Goal: Check status

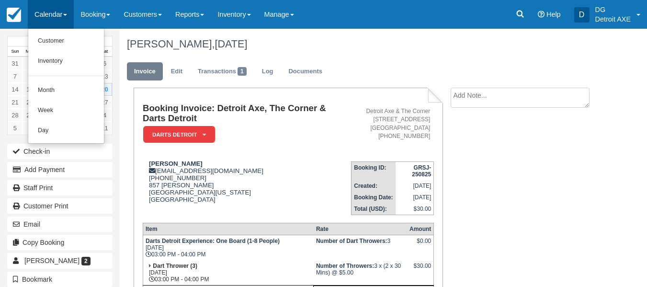
scroll to position [119, 0]
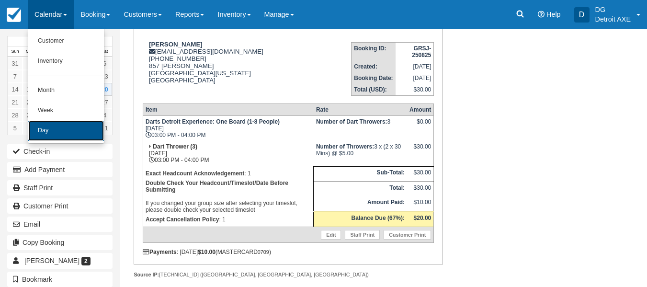
click at [82, 127] on link "Day" at bounding box center [66, 131] width 76 height 20
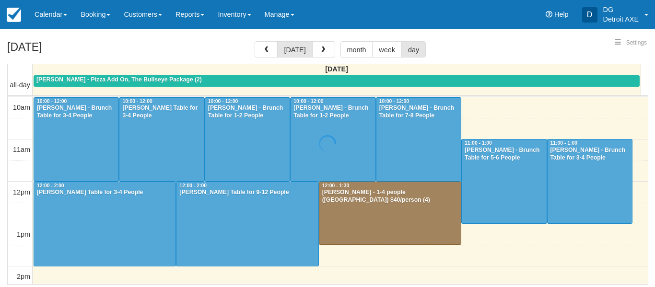
select select
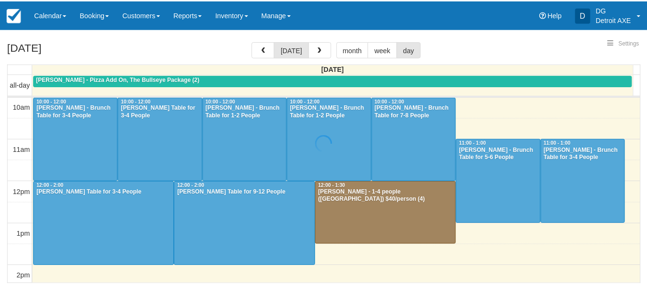
scroll to position [254, 0]
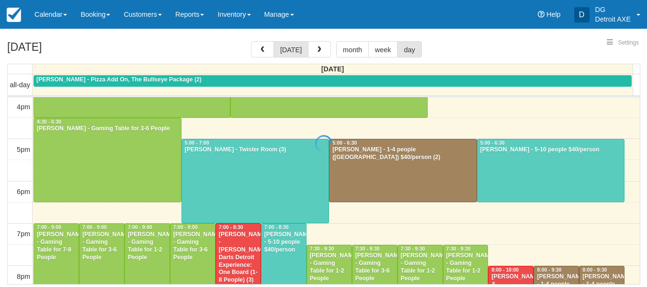
select select
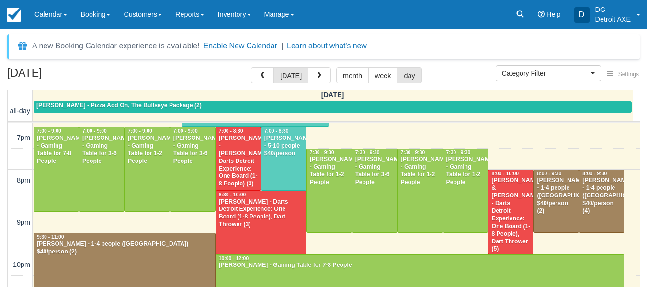
scroll to position [376, 0]
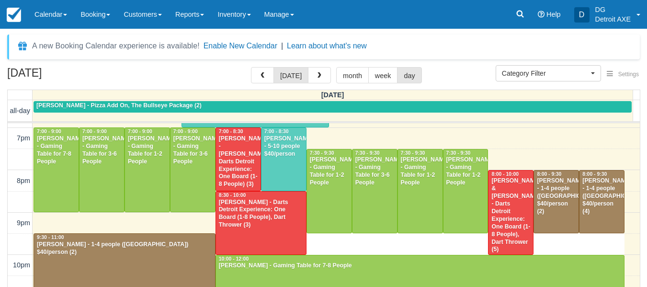
click at [329, 236] on div "10am 11am 12pm 1pm 2pm 3pm 4pm 5pm 6pm 7pm 8pm 9pm 10pm 11pm 9:30 - 10:00 10:00…" at bounding box center [324, 43] width 633 height 592
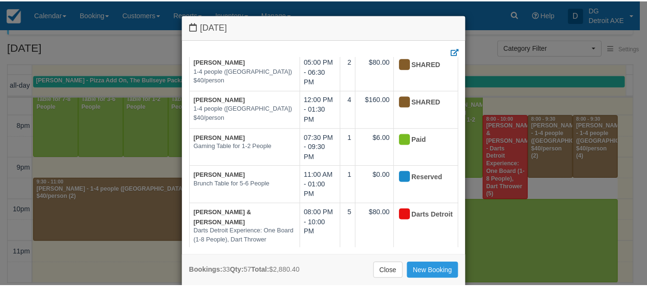
scroll to position [822, 0]
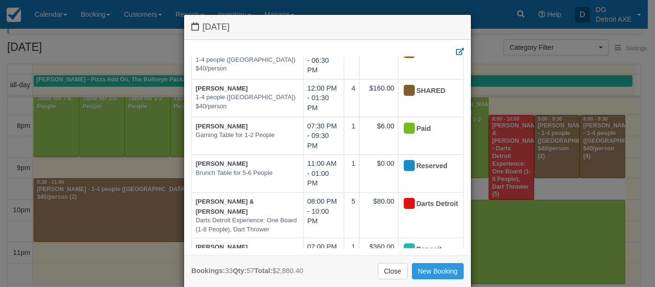
click at [550, 102] on div "Saturday September 20 2025 Booking Sep 20 Qty Amount Status Leanna Miller Twist…" at bounding box center [327, 143] width 655 height 287
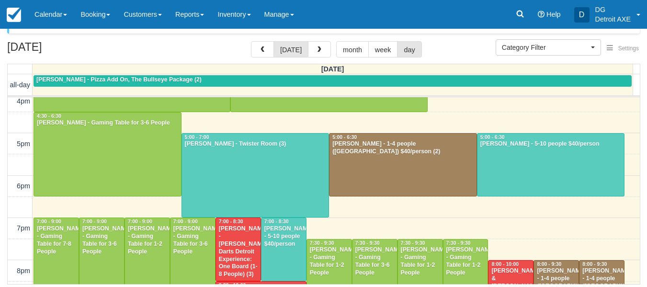
scroll to position [259, 0]
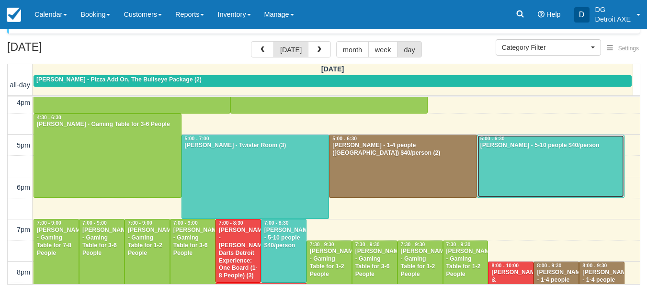
click at [539, 173] on div at bounding box center [551, 166] width 147 height 63
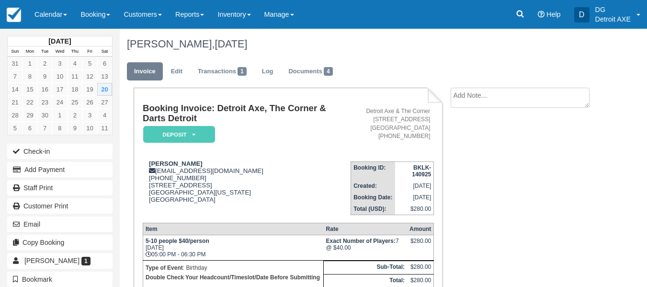
click at [354, 180] on th "Created:" at bounding box center [373, 186] width 44 height 12
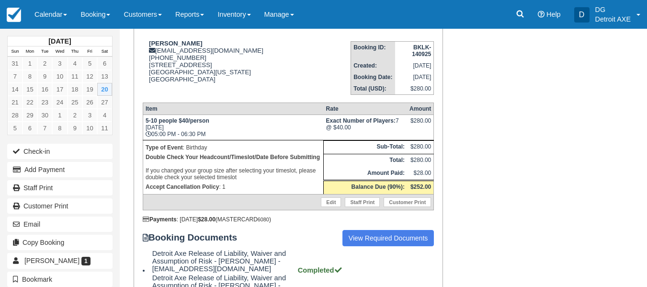
scroll to position [225, 0]
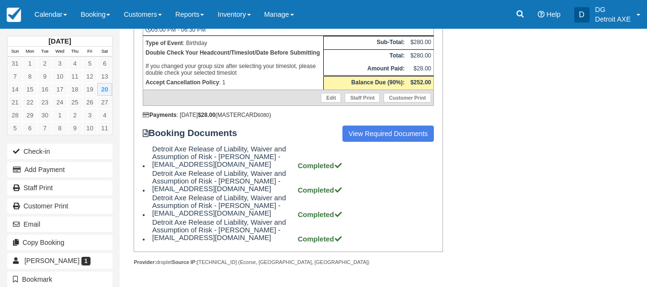
click at [319, 167] on strong "Completed" at bounding box center [320, 166] width 45 height 8
click at [323, 188] on strong "Completed" at bounding box center [320, 190] width 45 height 8
click at [328, 215] on strong "Completed" at bounding box center [320, 215] width 45 height 8
click at [334, 247] on div "Booking Invoice: Detroit Axe, The Corner & Darts Detroit Deposit   Pending Rese…" at bounding box center [289, 57] width 310 height 389
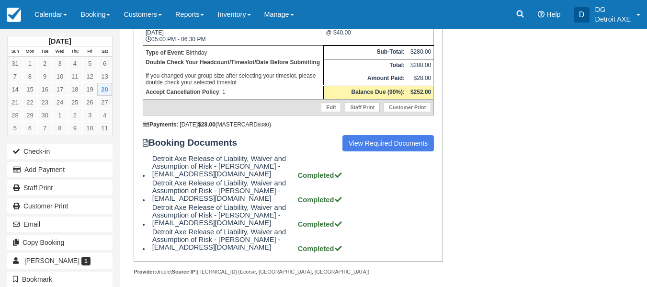
scroll to position [66, 0]
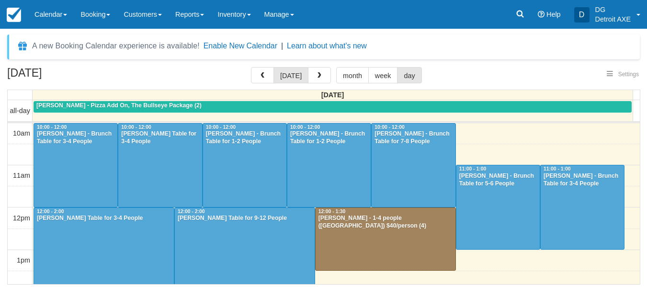
select select
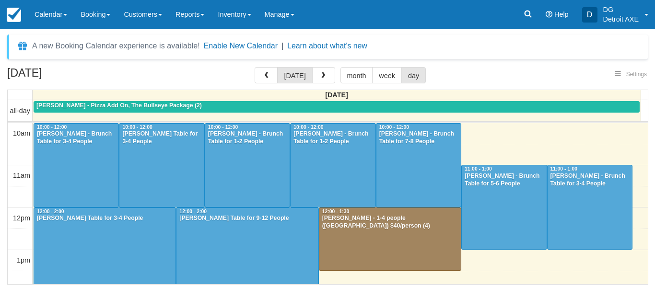
scroll to position [254, 0]
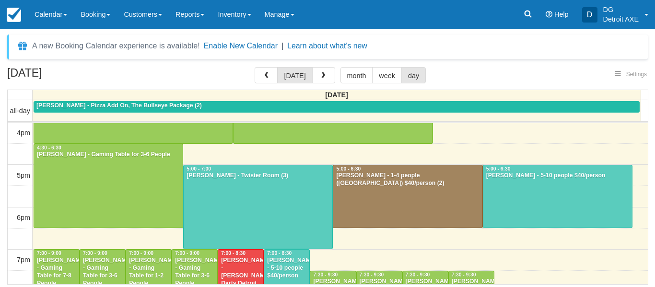
select select
click at [396, 191] on div at bounding box center [407, 196] width 149 height 63
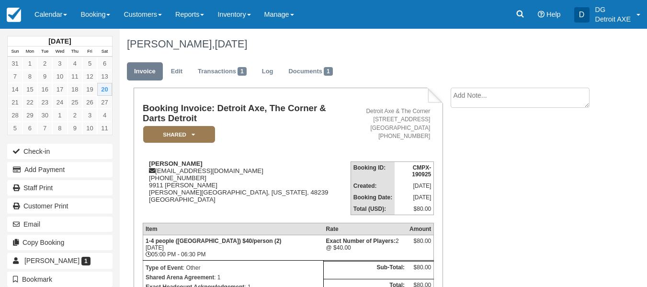
scroll to position [171, 0]
